Goal: Communication & Community: Answer question/provide support

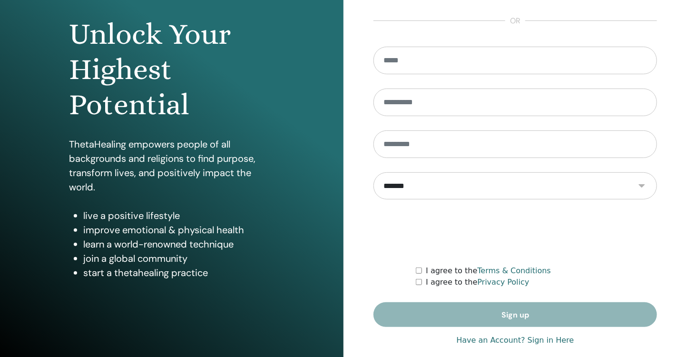
scroll to position [100, 0]
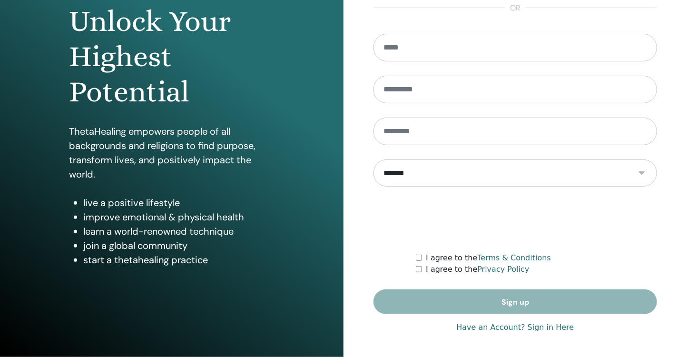
type input "**********"
click at [551, 328] on link "Have an Account? Sign in Here" at bounding box center [515, 327] width 118 height 11
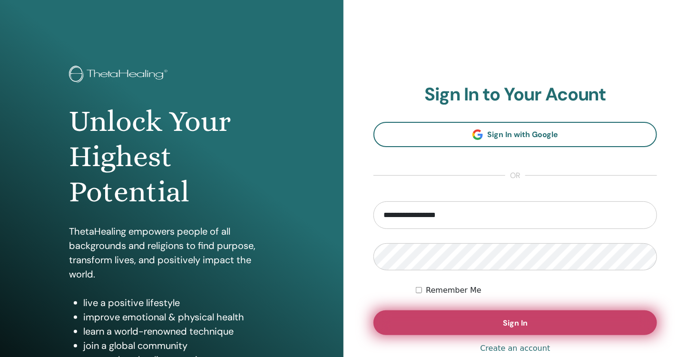
click at [539, 328] on button "Sign In" at bounding box center [516, 322] width 284 height 25
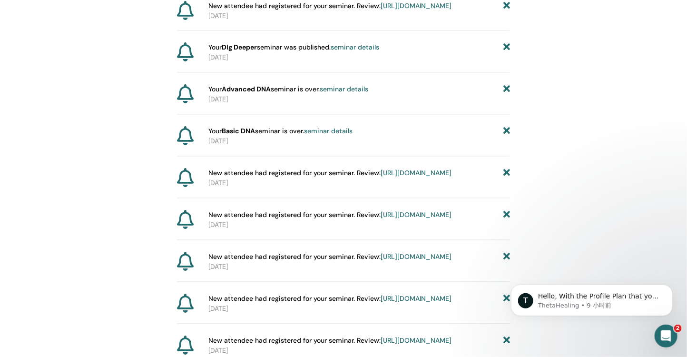
scroll to position [792, 0]
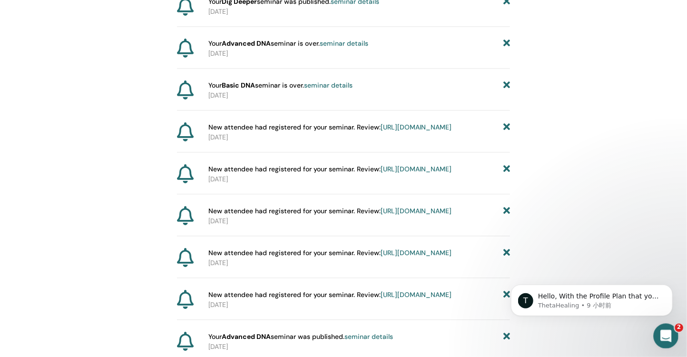
click at [670, 337] on div "打开 Intercom Messenger" at bounding box center [664, 334] width 31 height 31
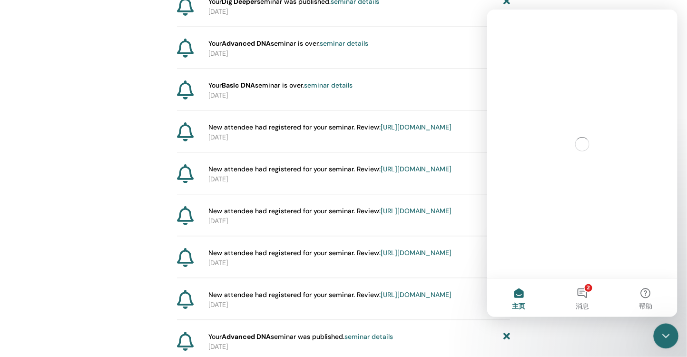
scroll to position [0, 0]
click at [584, 292] on button "2 消息" at bounding box center [581, 298] width 63 height 38
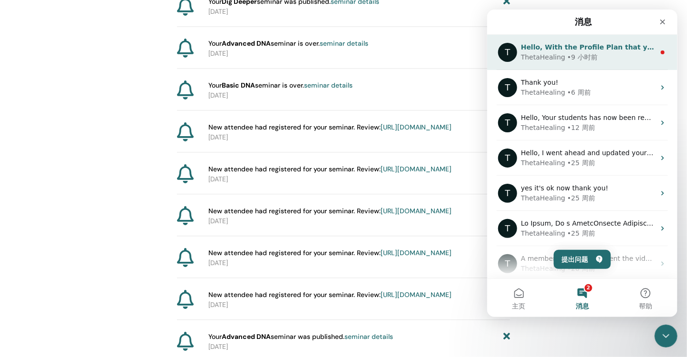
click at [601, 55] on div "ThetaHealing • 9 小时前" at bounding box center [588, 57] width 134 height 10
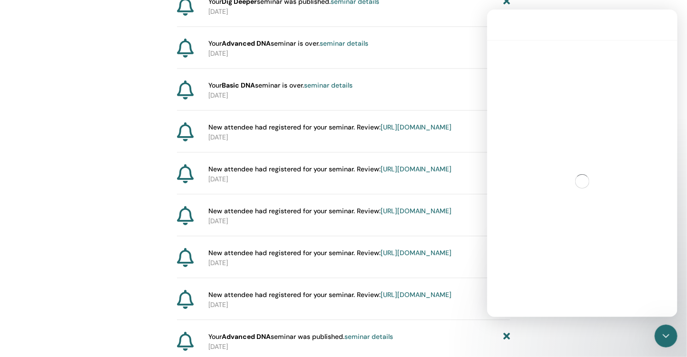
scroll to position [134, 0]
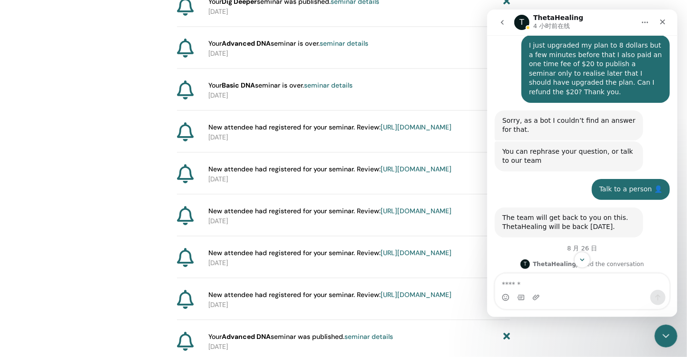
click at [503, 25] on icon "go back" at bounding box center [502, 23] width 8 height 8
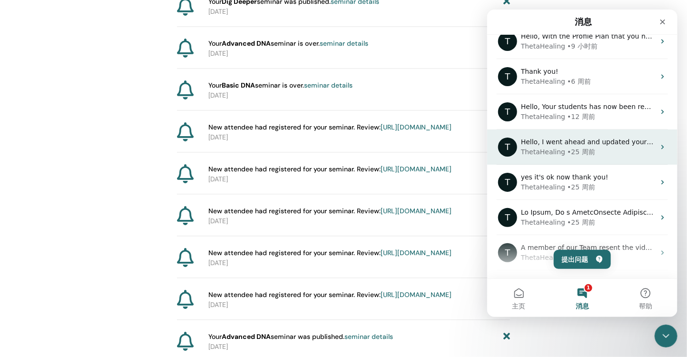
scroll to position [12, 0]
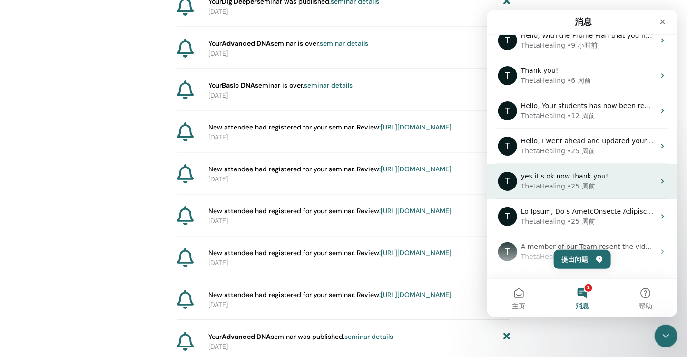
click at [556, 197] on div "T yes it's ok now thank you! ThetaHealing • 25 周前" at bounding box center [582, 181] width 190 height 35
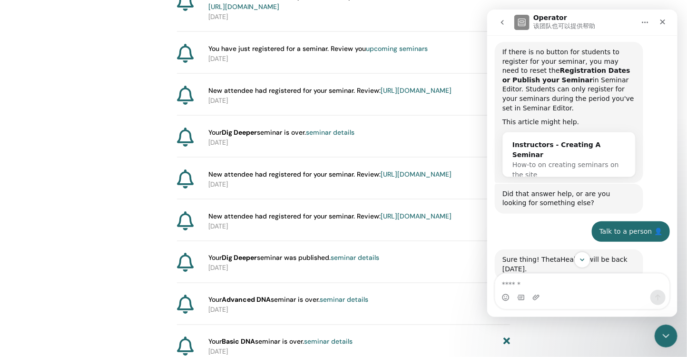
scroll to position [444, 0]
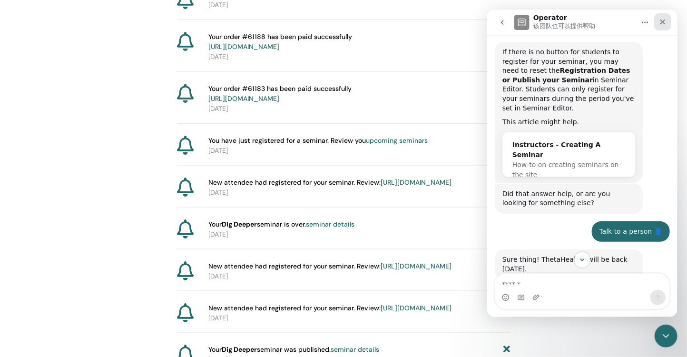
click at [662, 20] on icon "关闭" at bounding box center [663, 22] width 8 height 8
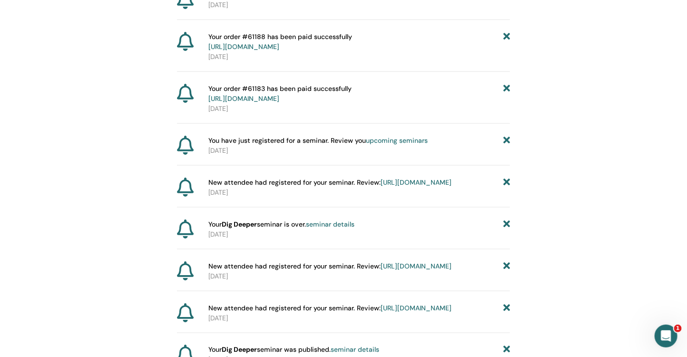
scroll to position [319, 0]
